Goal: Information Seeking & Learning: Learn about a topic

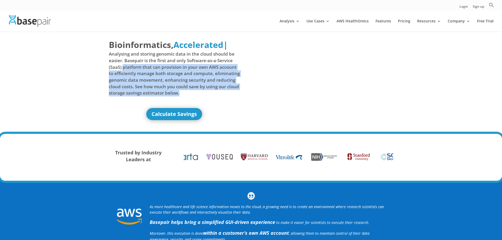
drag, startPoint x: 124, startPoint y: 67, endPoint x: 201, endPoint y: 95, distance: 81.9
click at [201, 95] on span "Analysing and storing genomic data in the cloud should be easier. Basepair is t…" at bounding box center [174, 73] width 131 height 45
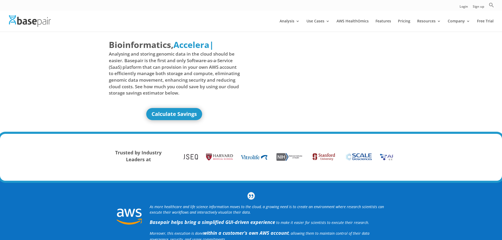
click at [62, 101] on div "Bioinformatics, Delivered Made Simple Accelerated Federated Accelera | Analysin…" at bounding box center [251, 83] width 502 height 103
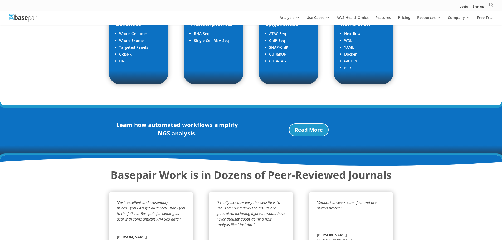
scroll to position [738, 0]
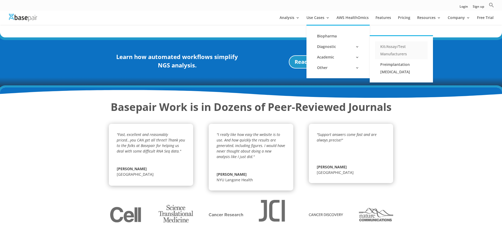
click at [403, 47] on link "Kit/Assay/Test Manufacturers" at bounding box center [401, 50] width 53 height 18
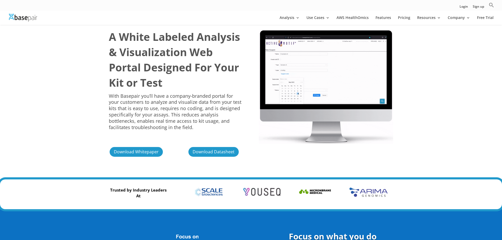
scroll to position [26, 0]
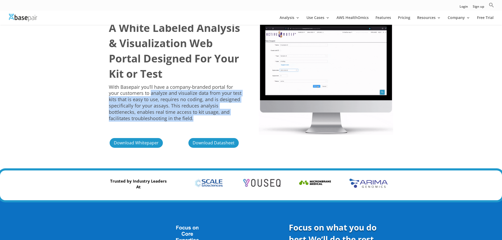
drag, startPoint x: 140, startPoint y: 94, endPoint x: 206, endPoint y: 120, distance: 71.4
click at [206, 120] on p "With Basepair you’ll have a company-branded portal for your customers to analyz…" at bounding box center [176, 103] width 134 height 38
click at [72, 110] on div "A White Labeled Analysis & Visualization Web Portal Designed For Your Kit or Te…" at bounding box center [251, 84] width 502 height 172
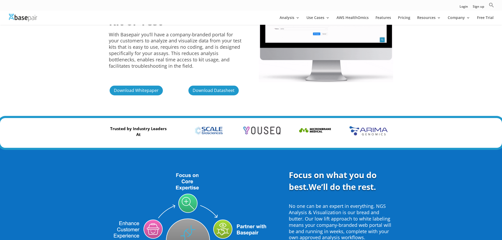
scroll to position [184, 0]
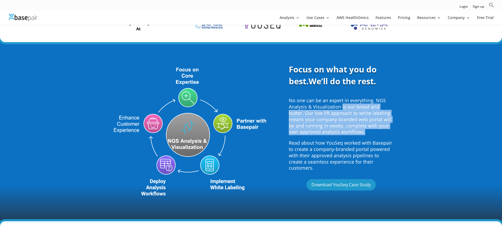
drag, startPoint x: 342, startPoint y: 107, endPoint x: 373, endPoint y: 137, distance: 43.0
click at [373, 137] on p "No one can be an expert in everything. NGS Analysis & Visualization is our brea…" at bounding box center [341, 119] width 104 height 42
click at [403, 118] on div "Focus on what you do best. We’ll do the rest. No one can be an expert in everyt…" at bounding box center [251, 131] width 502 height 179
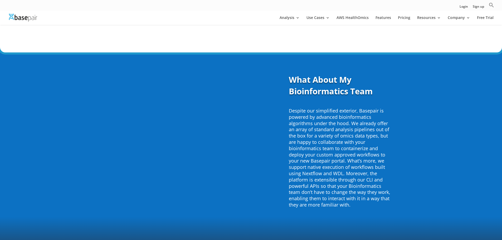
scroll to position [1528, 0]
